Goal: Book appointment/travel/reservation

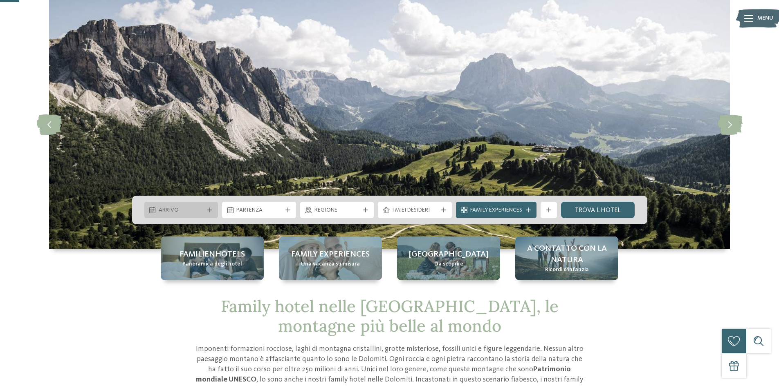
click at [211, 207] on div "Arrivo" at bounding box center [181, 210] width 74 height 16
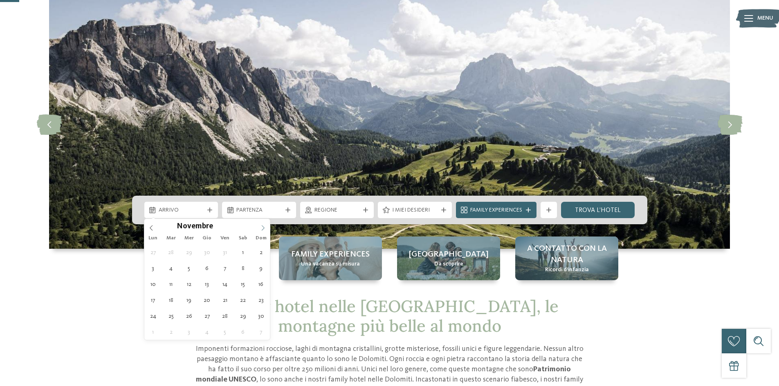
click at [265, 227] on icon at bounding box center [263, 228] width 6 height 6
type input "****"
click at [265, 227] on icon at bounding box center [263, 228] width 6 height 6
type div "[DATE]"
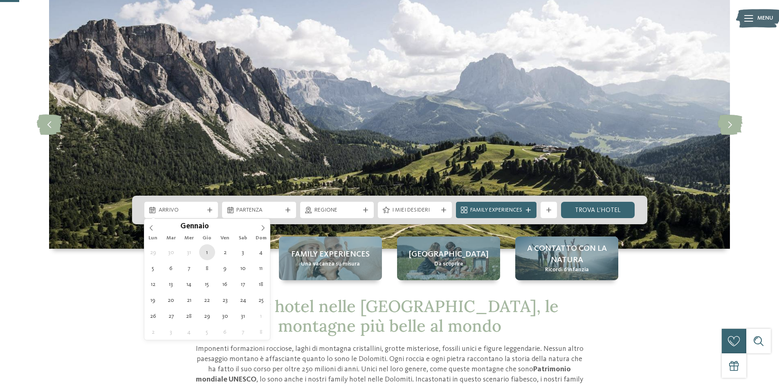
type input "****"
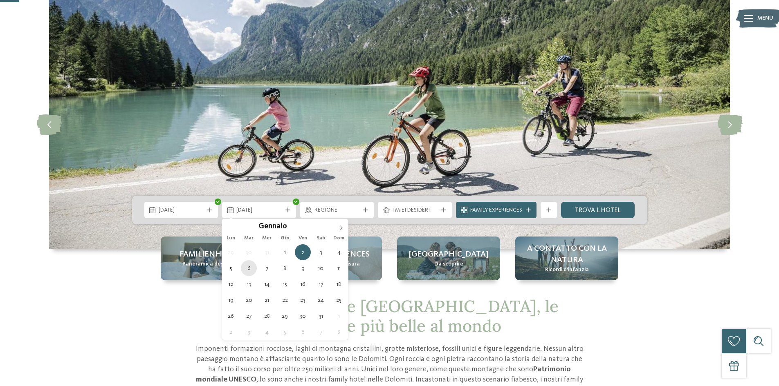
type div "[DATE]"
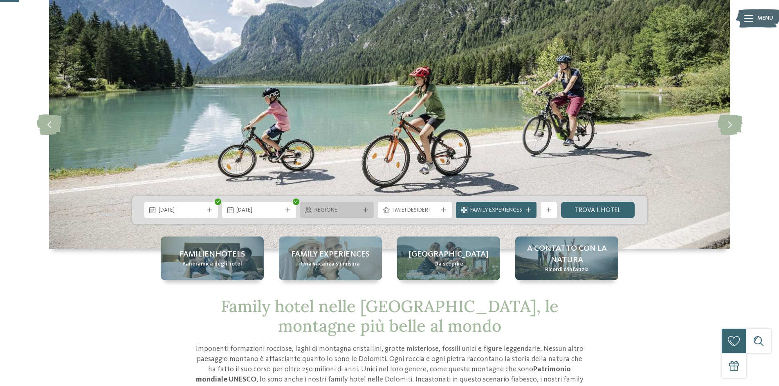
click at [349, 211] on span "Regione" at bounding box center [336, 211] width 45 height 8
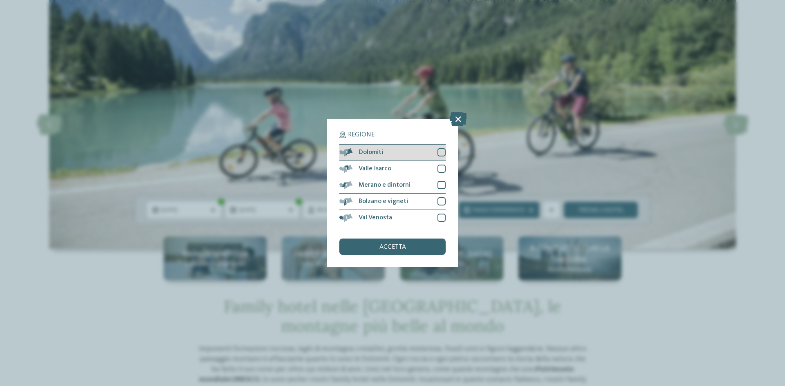
click at [440, 153] on div at bounding box center [442, 152] width 8 height 8
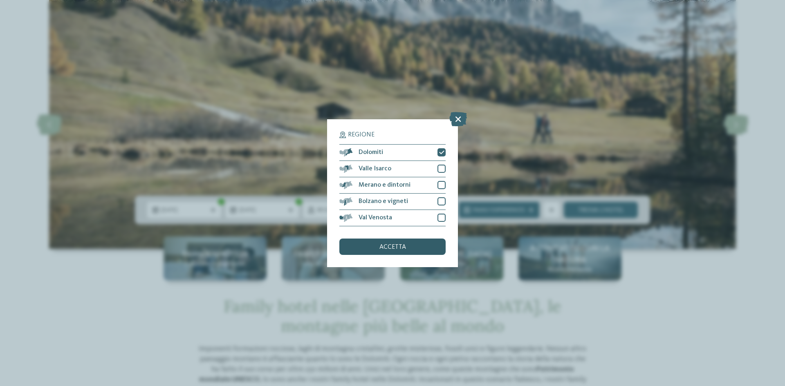
click at [412, 249] on div "accetta" at bounding box center [392, 247] width 106 height 16
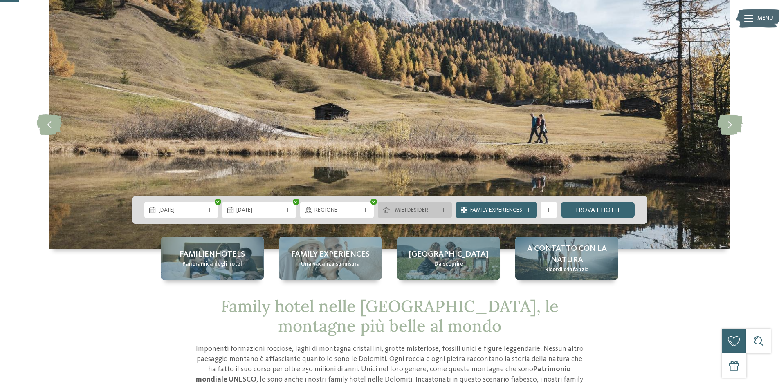
click at [433, 209] on span "I miei desideri" at bounding box center [414, 211] width 45 height 8
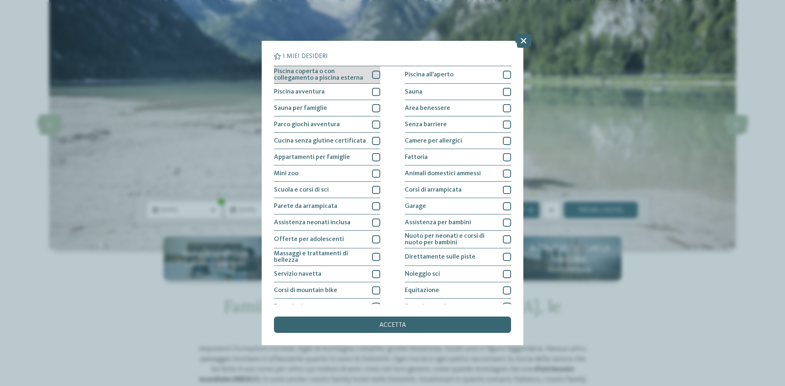
click at [372, 73] on div at bounding box center [376, 75] width 8 height 8
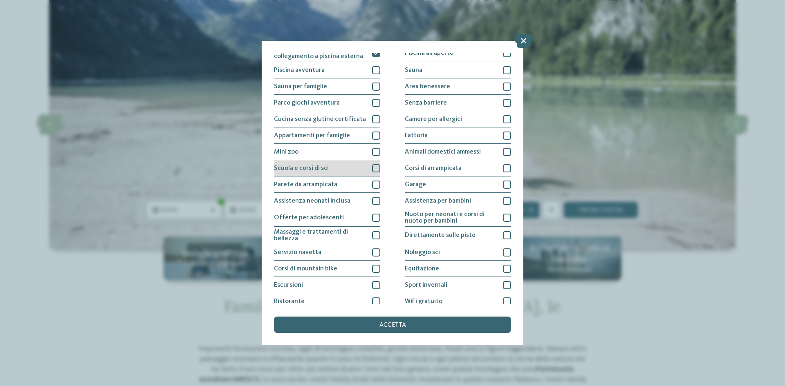
scroll to position [41, 0]
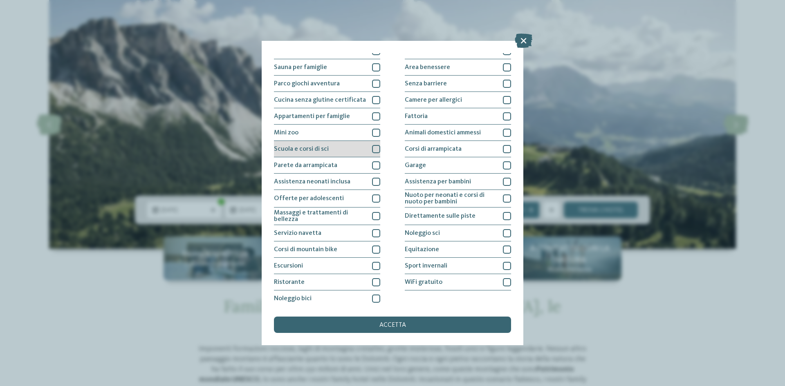
click at [376, 146] on div at bounding box center [376, 149] width 8 height 8
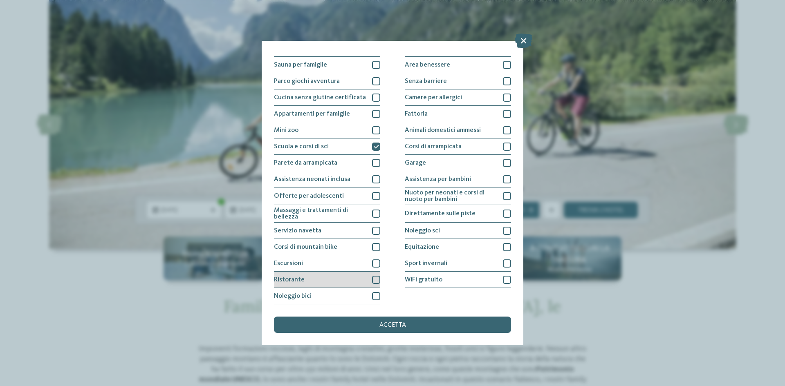
click at [372, 279] on div at bounding box center [376, 280] width 8 height 8
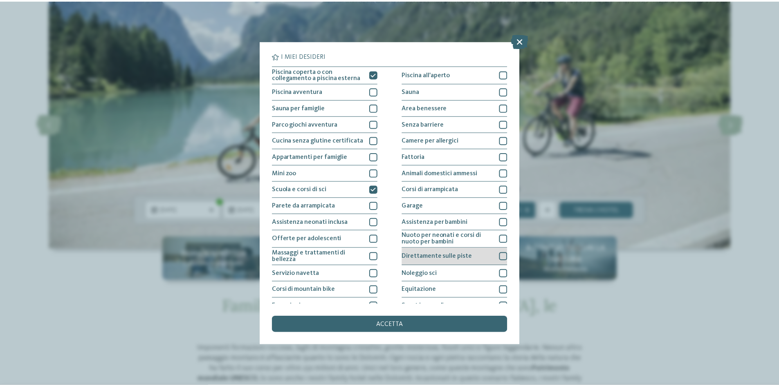
scroll to position [0, 0]
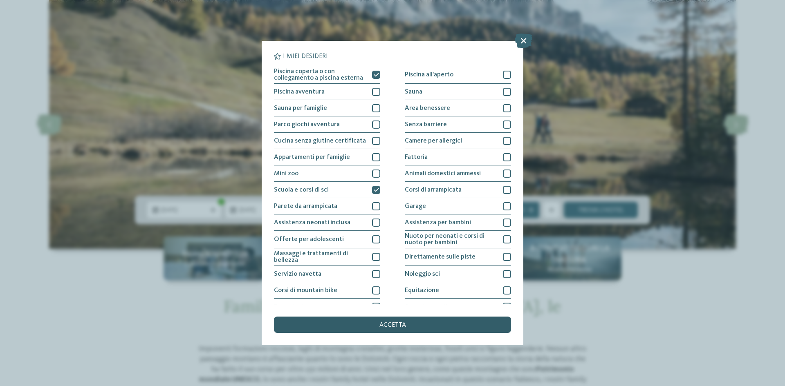
click at [438, 327] on div "accetta" at bounding box center [392, 325] width 237 height 16
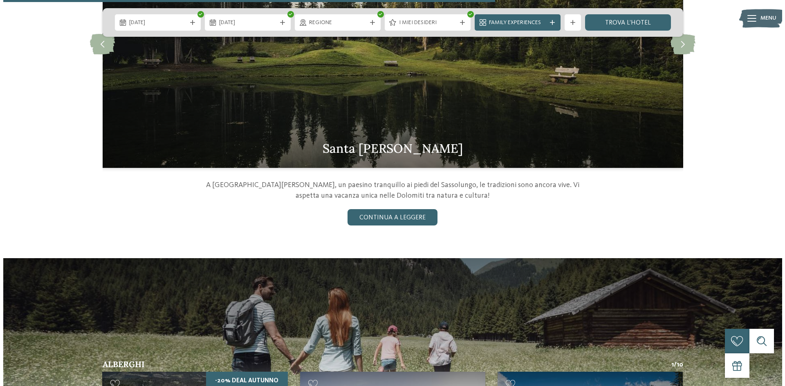
scroll to position [1268, 0]
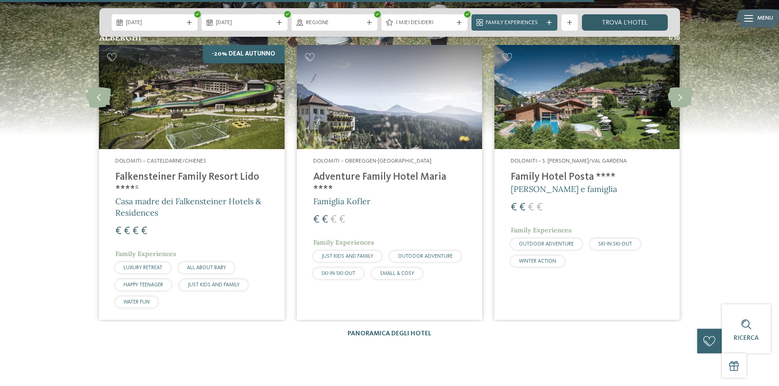
click at [651, 26] on link "trova l’hotel" at bounding box center [625, 22] width 86 height 16
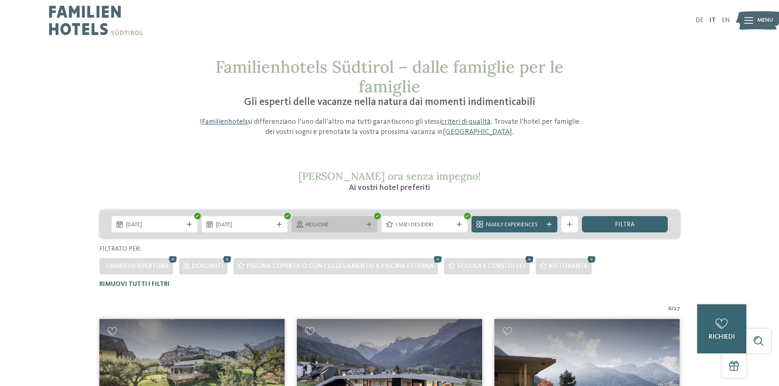
click at [369, 223] on icon at bounding box center [369, 224] width 5 height 5
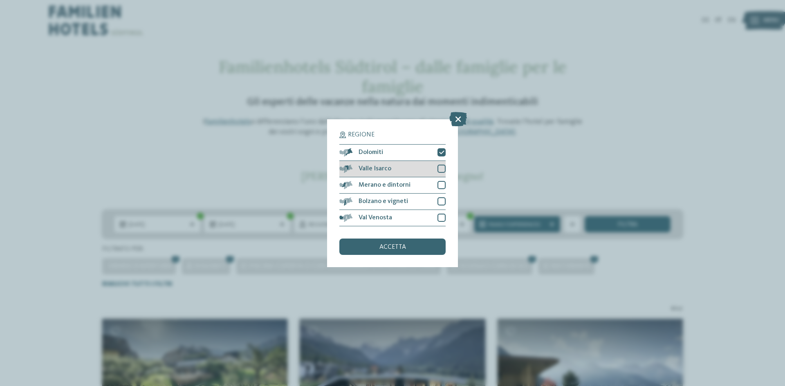
click at [438, 171] on div at bounding box center [442, 169] width 8 height 8
click at [442, 182] on div at bounding box center [442, 185] width 8 height 8
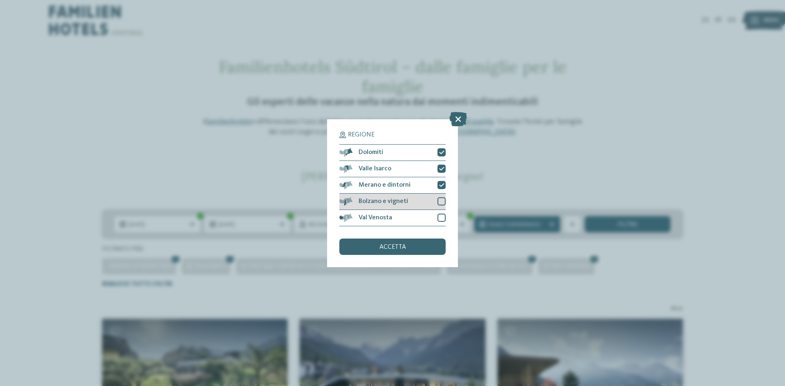
click at [442, 201] on div at bounding box center [442, 202] width 8 height 8
click at [441, 218] on div at bounding box center [442, 218] width 8 height 8
click at [415, 242] on div "accetta" at bounding box center [392, 247] width 106 height 16
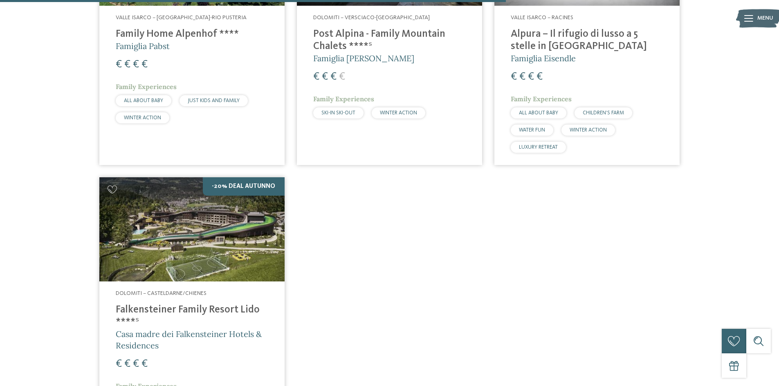
scroll to position [984, 0]
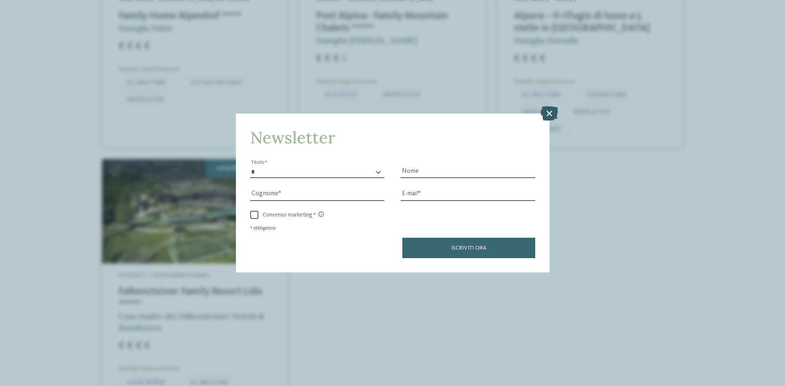
click at [547, 118] on icon at bounding box center [550, 113] width 18 height 14
